Goal: Download file/media

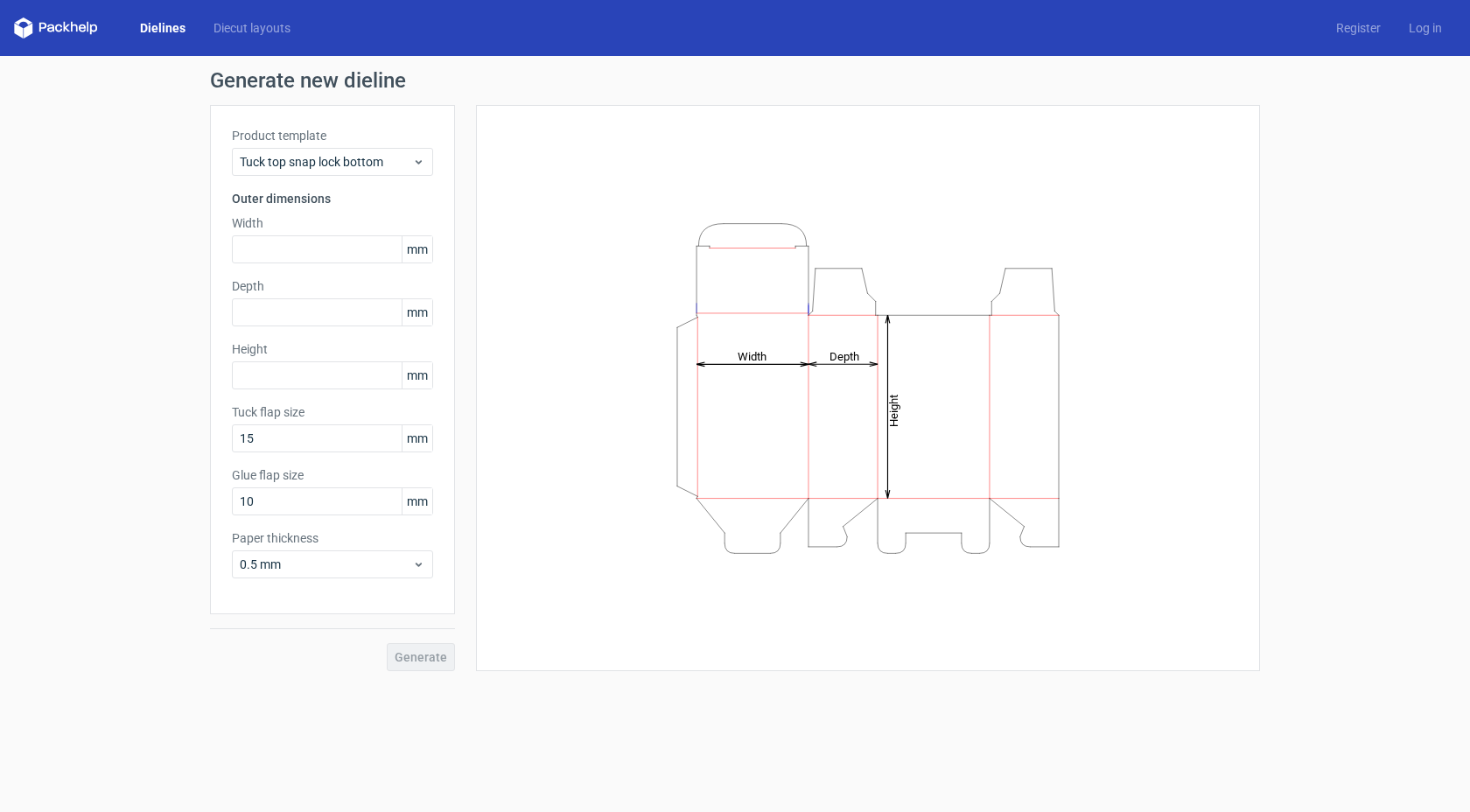
click at [171, 28] on link "Dielines" at bounding box center [163, 28] width 74 height 18
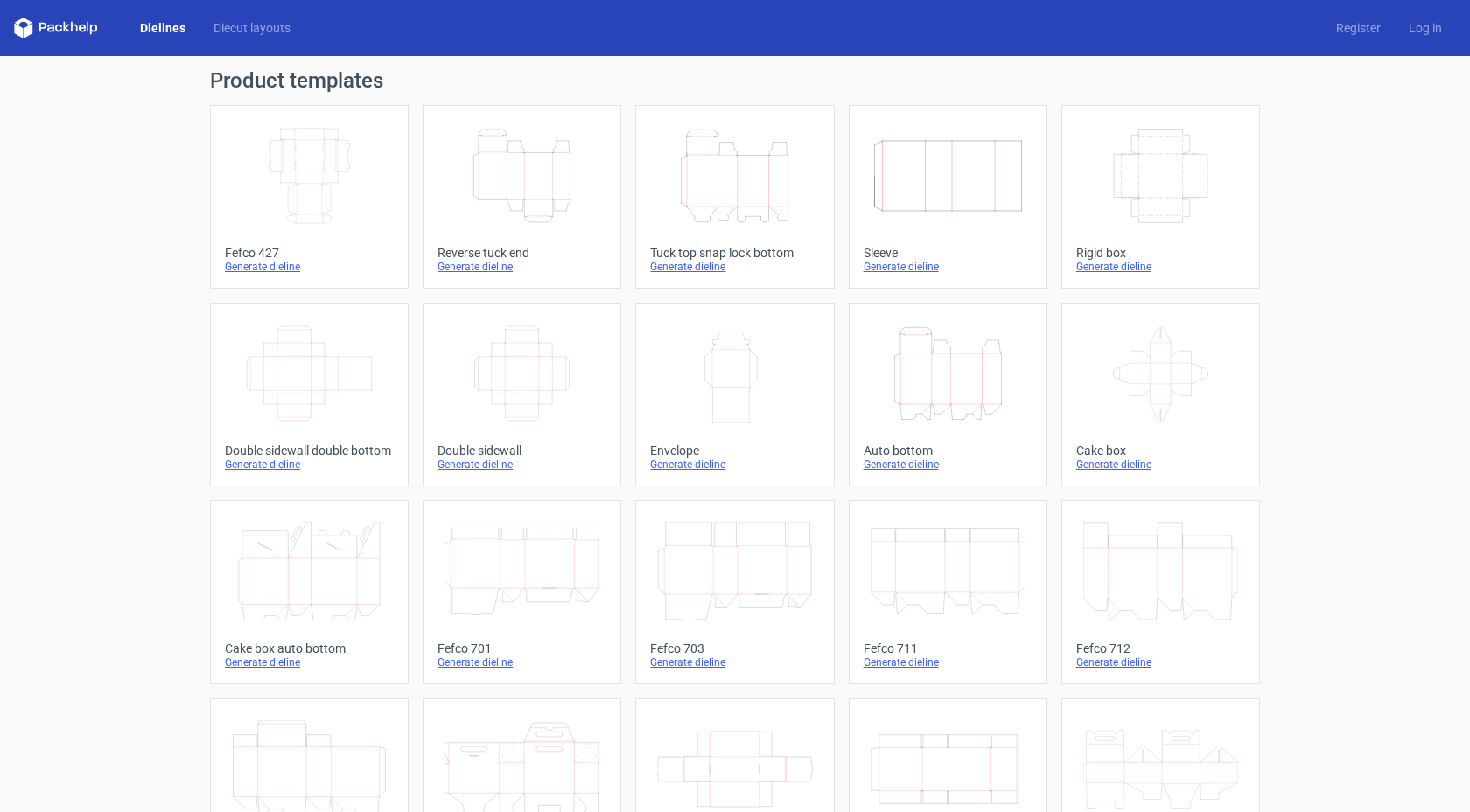
click at [1190, 193] on icon "Width Depth Height" at bounding box center [1161, 176] width 155 height 98
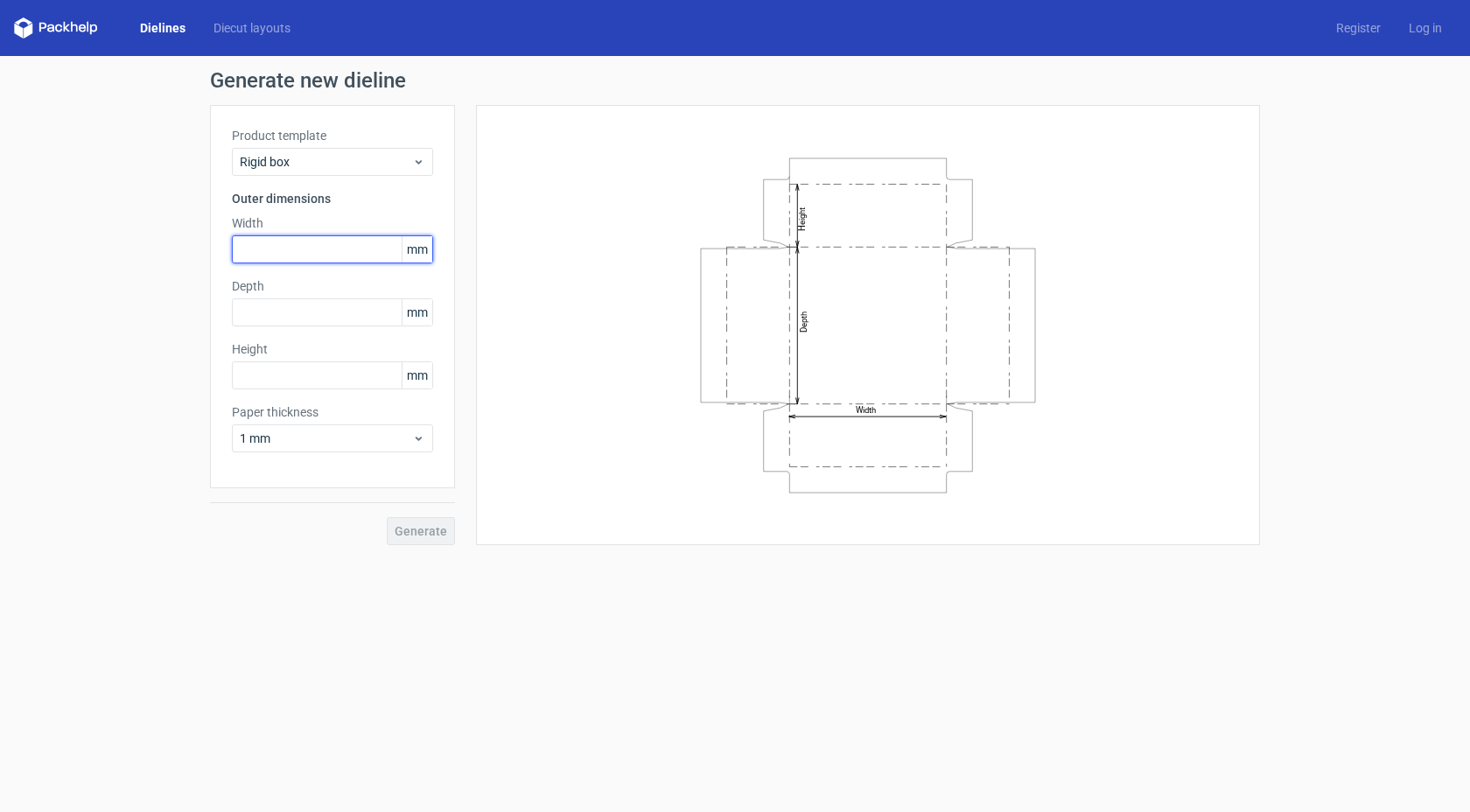
click at [289, 238] on input "text" at bounding box center [333, 250] width 201 height 28
type input "250"
type input "300"
click at [261, 378] on input "text" at bounding box center [333, 376] width 201 height 28
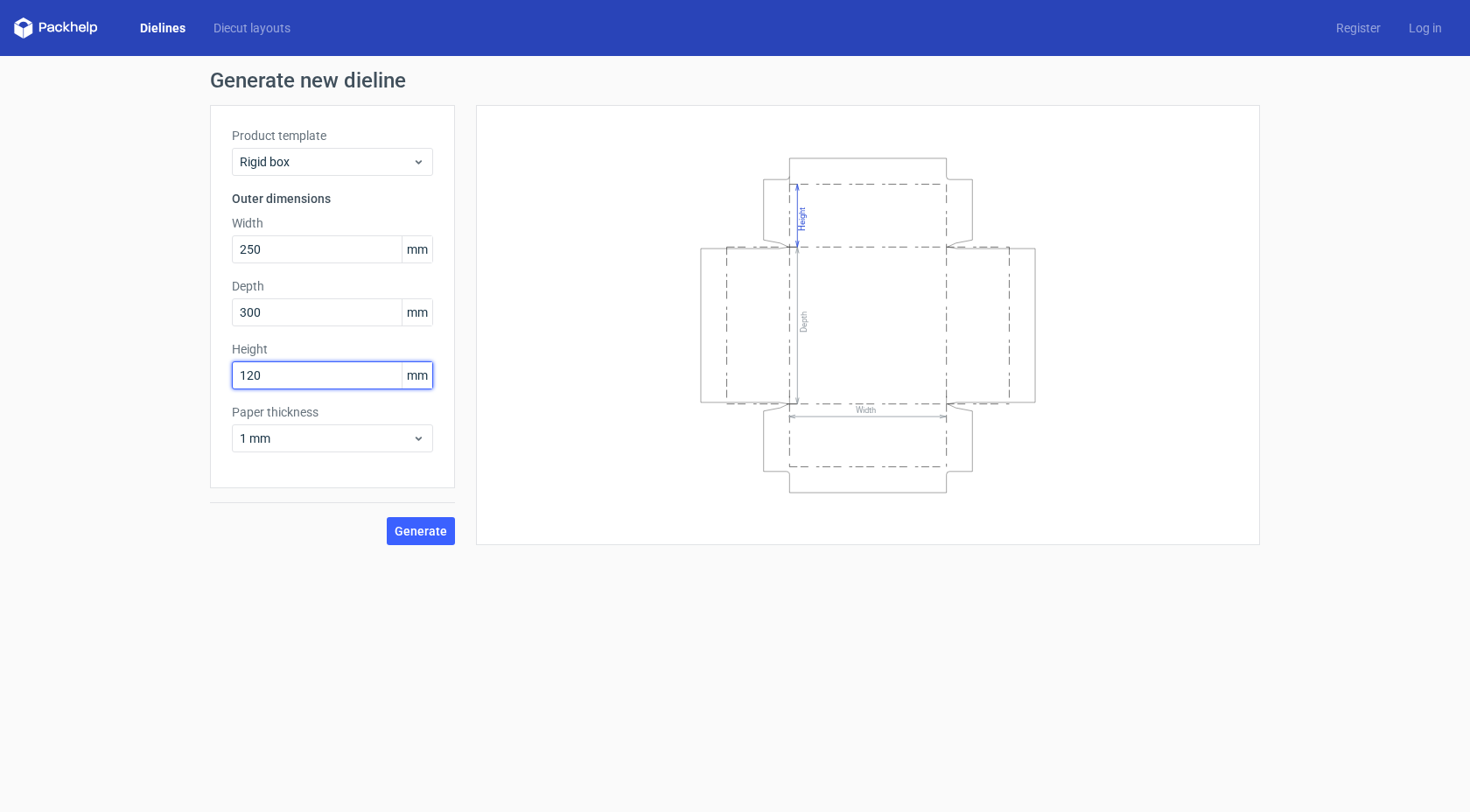
type input "120"
click at [418, 534] on span "Generate" at bounding box center [421, 531] width 53 height 12
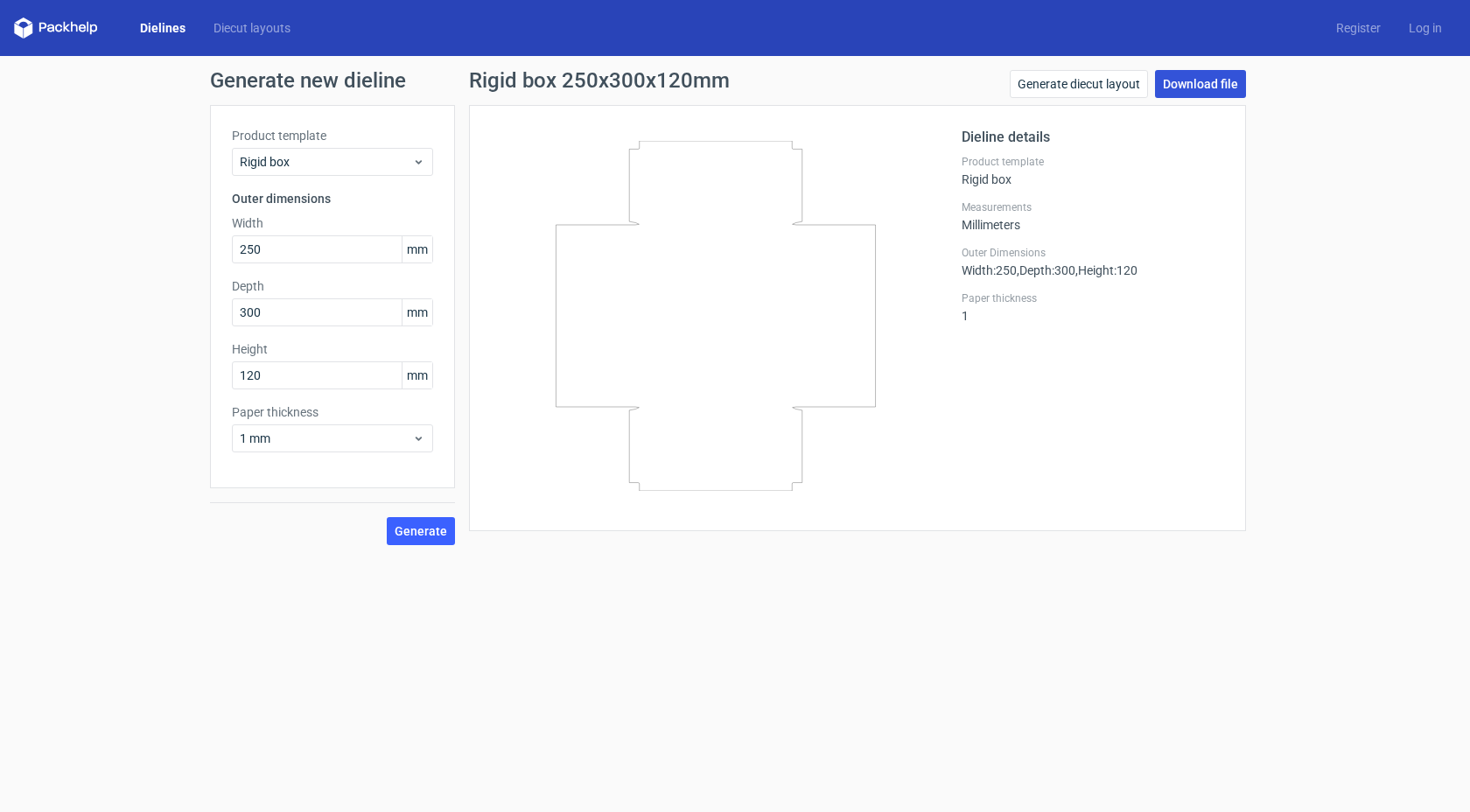
click at [1177, 89] on link "Download file" at bounding box center [1200, 84] width 91 height 28
click at [297, 258] on input "250" at bounding box center [333, 250] width 201 height 28
type input "255"
click at [294, 306] on input "300" at bounding box center [333, 313] width 201 height 28
type input "305"
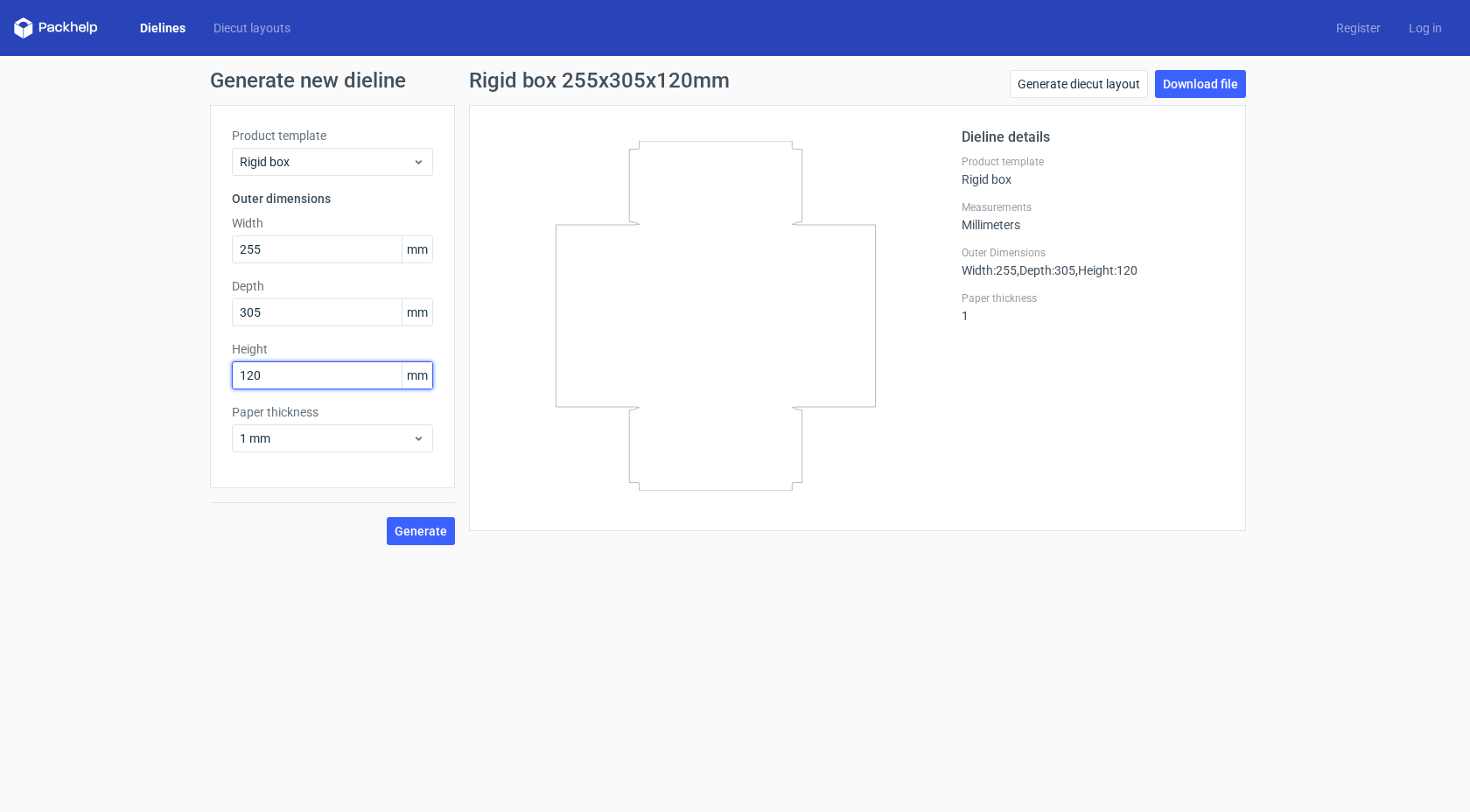
click at [288, 375] on input "120" at bounding box center [333, 376] width 201 height 28
type input "100"
click at [315, 252] on input "255" at bounding box center [333, 250] width 201 height 28
click at [442, 532] on span "Generate" at bounding box center [421, 531] width 53 height 12
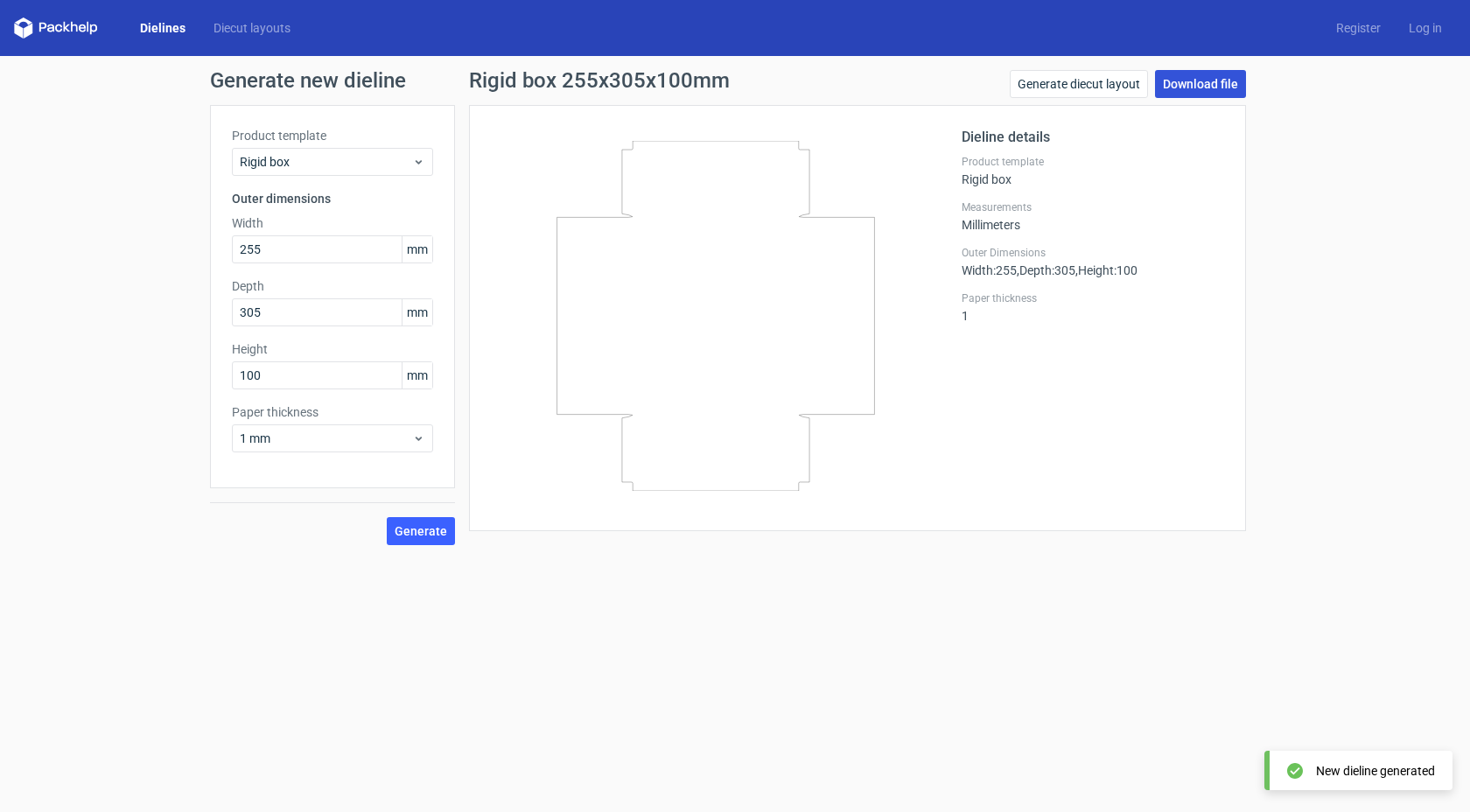
click at [1212, 88] on link "Download file" at bounding box center [1200, 84] width 91 height 28
click at [887, 54] on div "Dielines Diecut layouts Register Log in" at bounding box center [735, 28] width 1470 height 56
click at [314, 245] on input "255" at bounding box center [333, 250] width 201 height 28
type input "300"
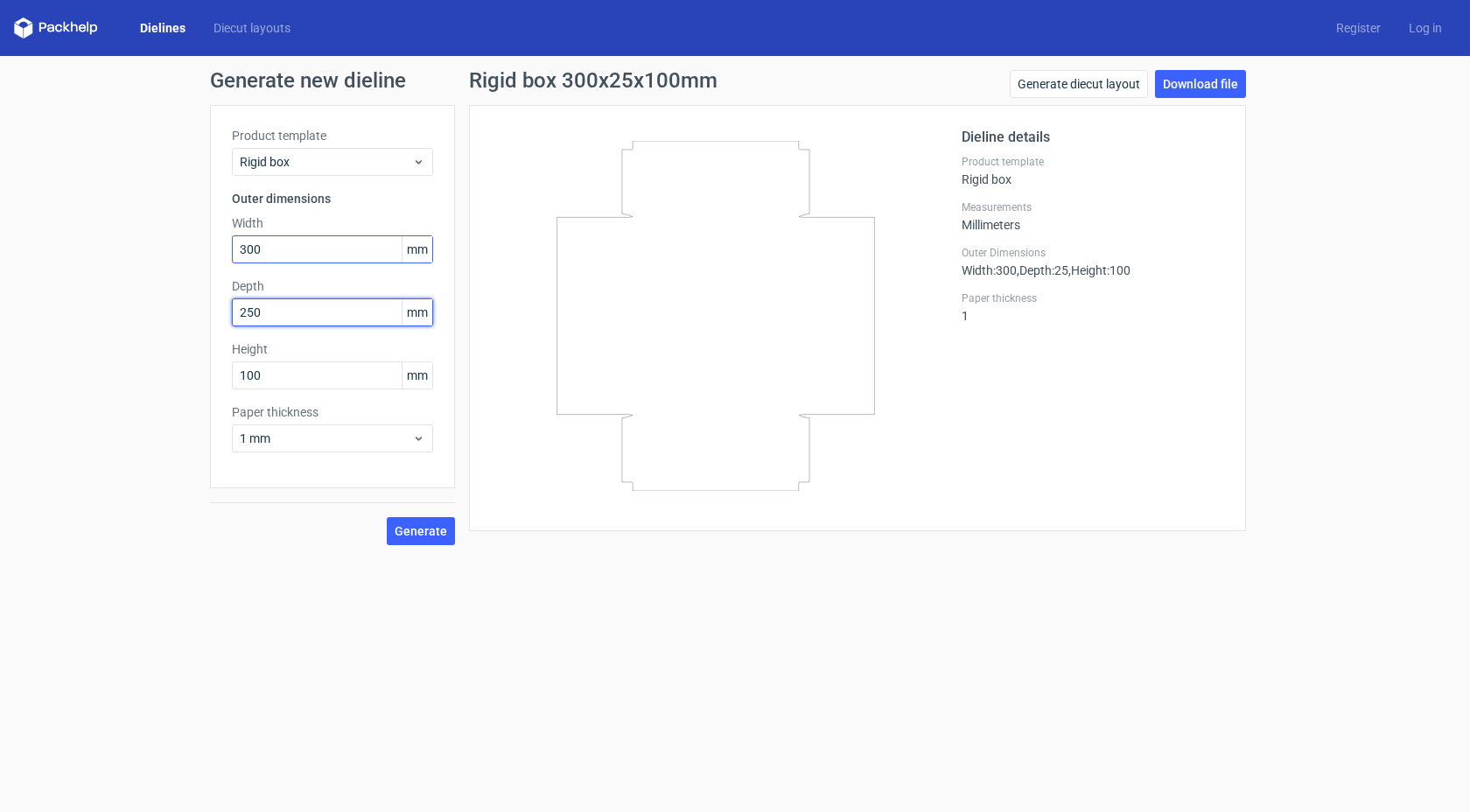
type input "250"
type input "120"
click at [416, 538] on button "Generate" at bounding box center [421, 531] width 68 height 28
click at [1207, 86] on link "Download file" at bounding box center [1200, 84] width 91 height 28
click at [895, 49] on div "Dielines Diecut layouts Register Log in" at bounding box center [735, 28] width 1470 height 56
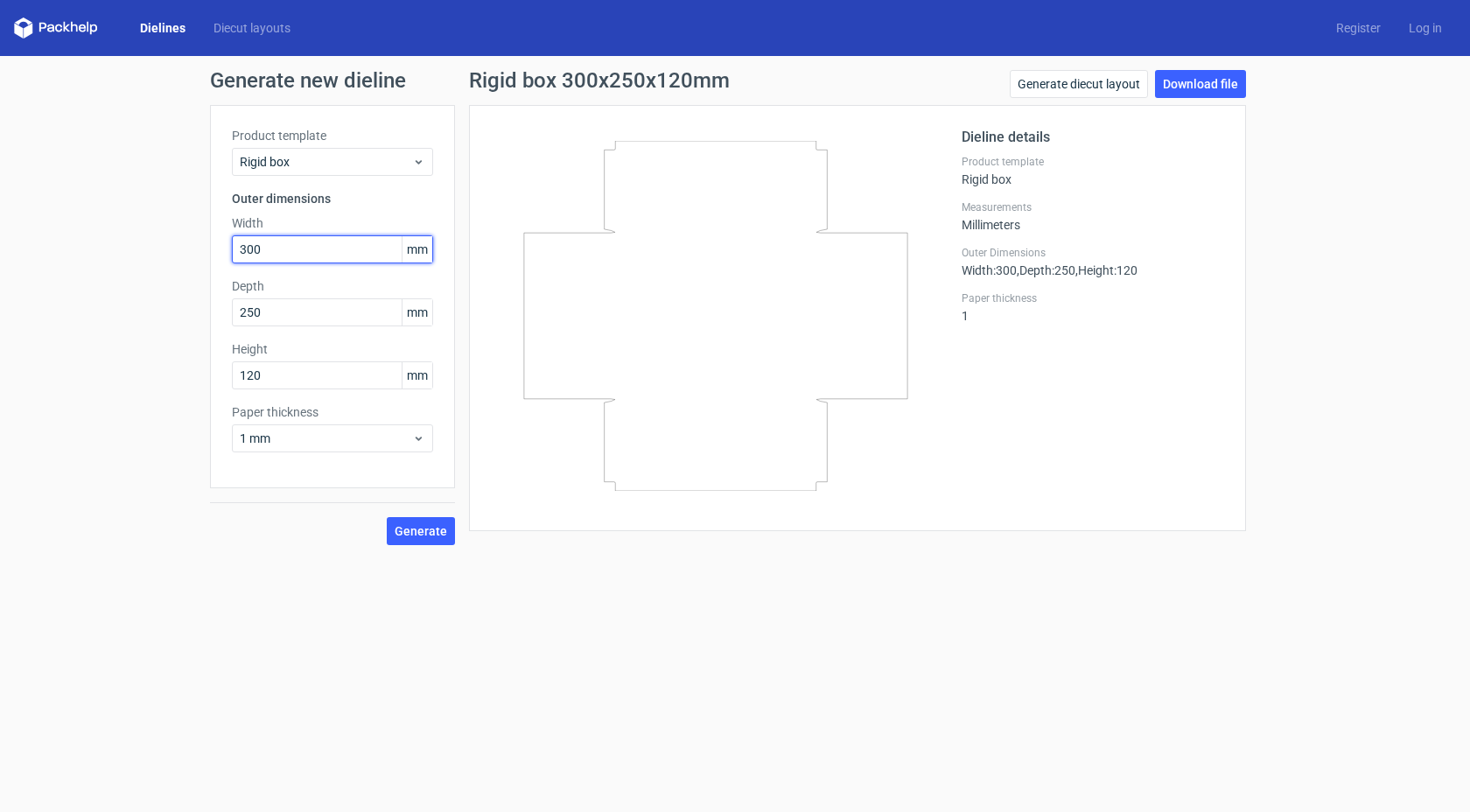
click at [296, 260] on input "300" at bounding box center [333, 250] width 201 height 28
type input "305"
click at [282, 309] on input "250" at bounding box center [333, 313] width 201 height 28
type input "255"
click at [293, 382] on input "120" at bounding box center [333, 376] width 201 height 28
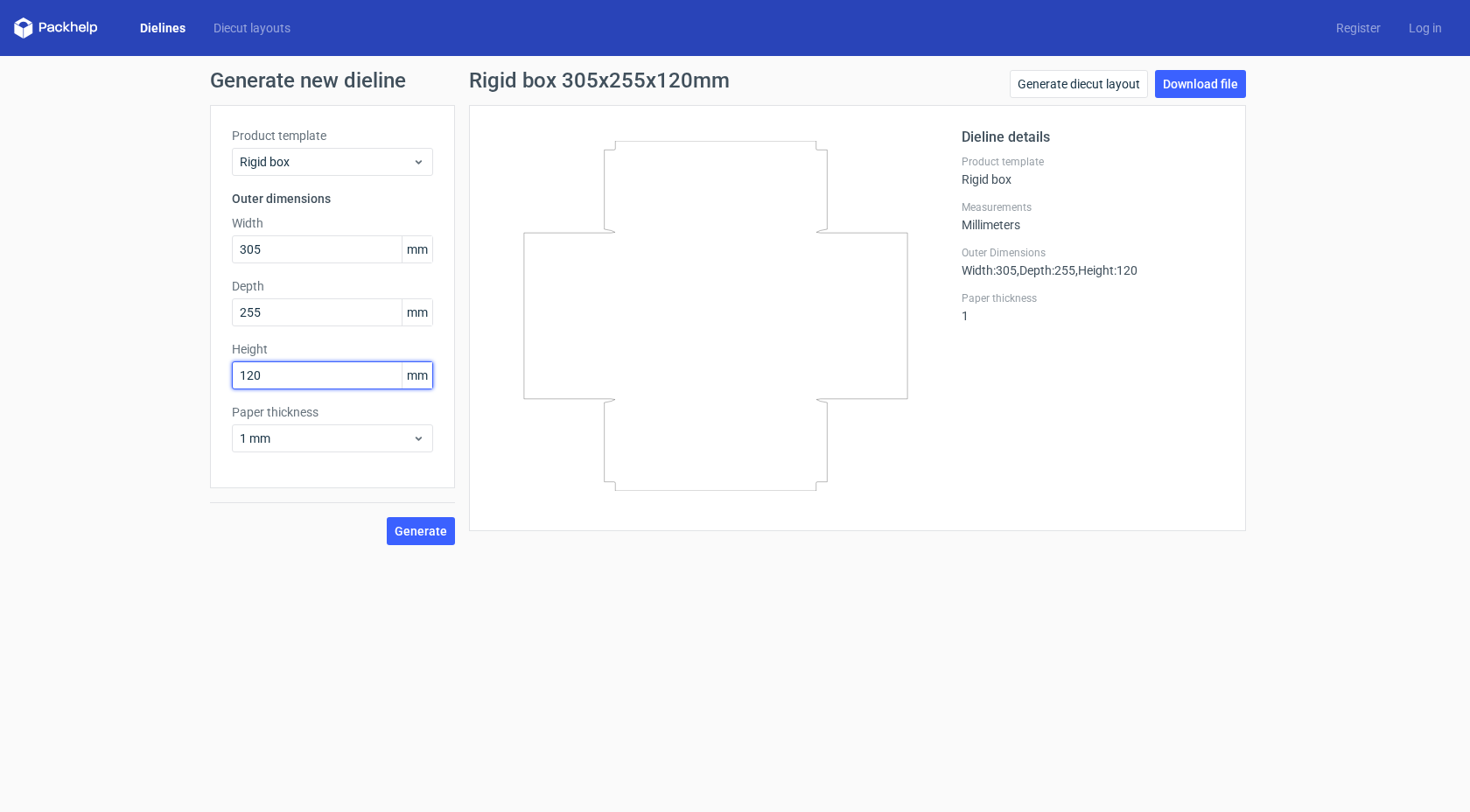
click at [293, 382] on input "120" at bounding box center [333, 376] width 201 height 28
type input "100"
click at [413, 540] on button "Generate" at bounding box center [421, 531] width 68 height 28
click at [1223, 84] on link "Download file" at bounding box center [1200, 84] width 91 height 28
click at [1387, 138] on div "Generate new dieline Product template Rigid box Outer dimensions Width 305 mm D…" at bounding box center [735, 307] width 1470 height 503
